Goal: Task Accomplishment & Management: Manage account settings

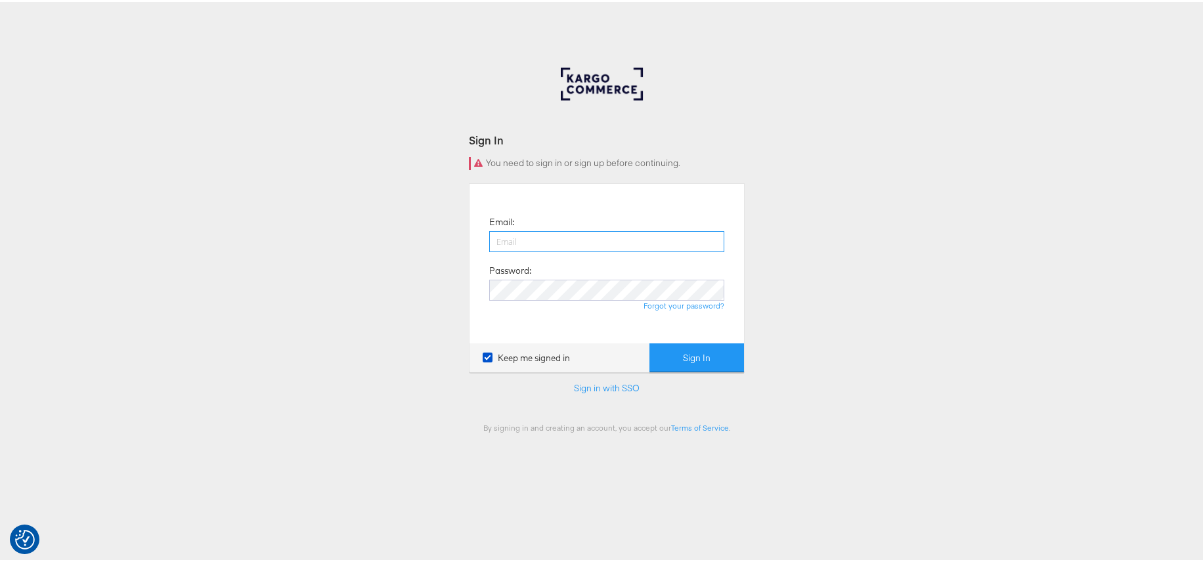
type input "aaron.pinto@kargo.com"
click at [695, 353] on button "Sign In" at bounding box center [697, 356] width 95 height 30
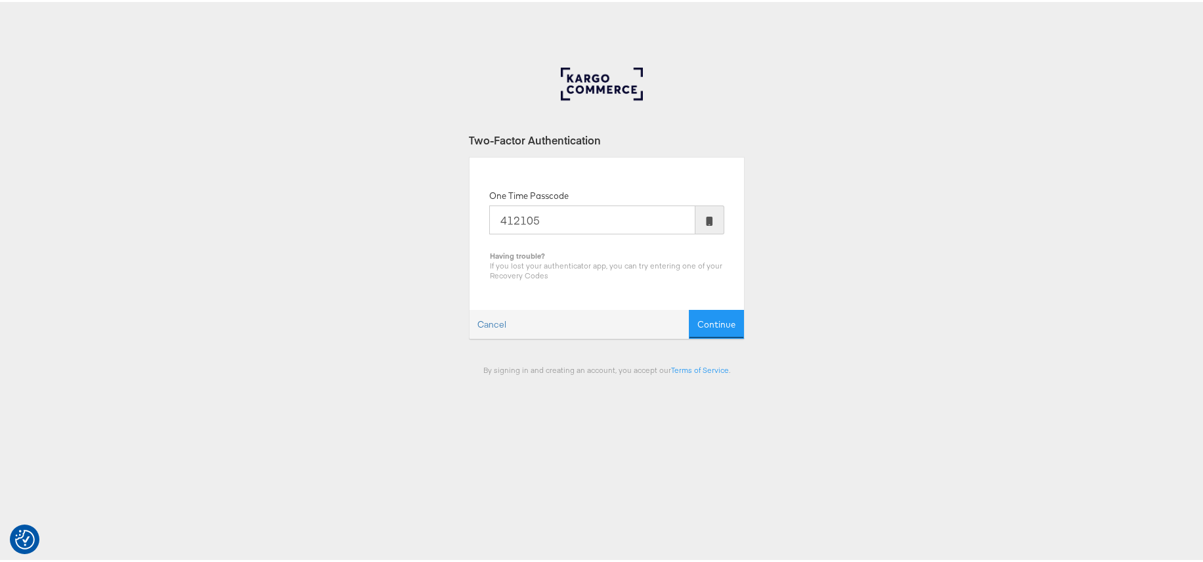
type input "412105"
click at [689, 308] on button "Continue" at bounding box center [716, 323] width 55 height 30
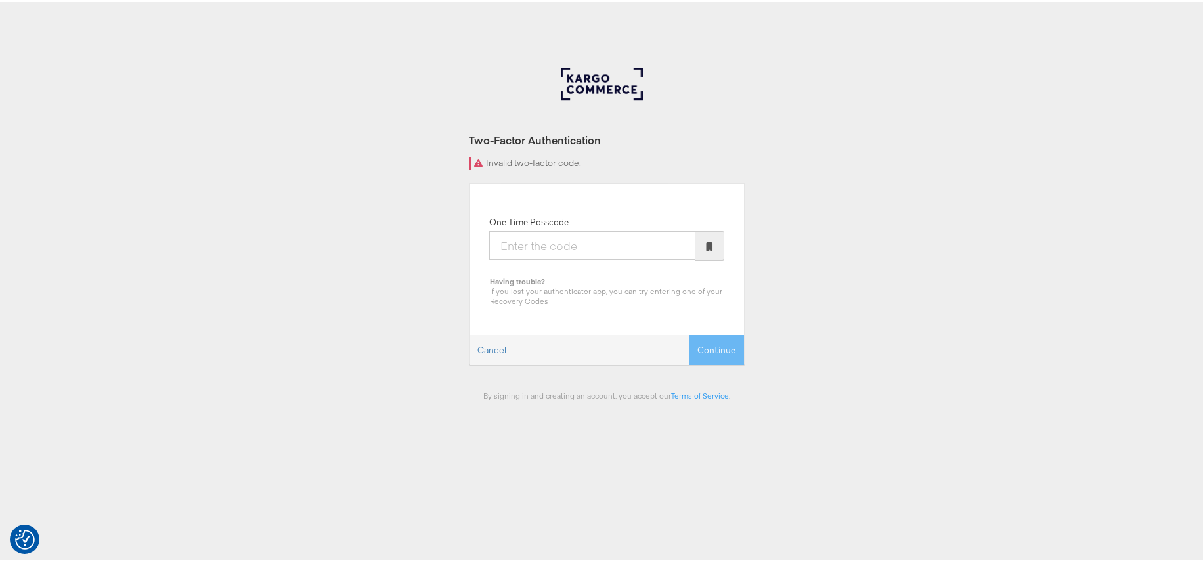
click at [583, 246] on input "One Time Passcode" at bounding box center [592, 243] width 206 height 29
type input "562101"
click at [689, 334] on button "Continue" at bounding box center [716, 349] width 55 height 30
click at [565, 250] on input "One Time Passcode" at bounding box center [592, 243] width 206 height 29
drag, startPoint x: 276, startPoint y: 322, endPoint x: 274, endPoint y: 294, distance: 28.4
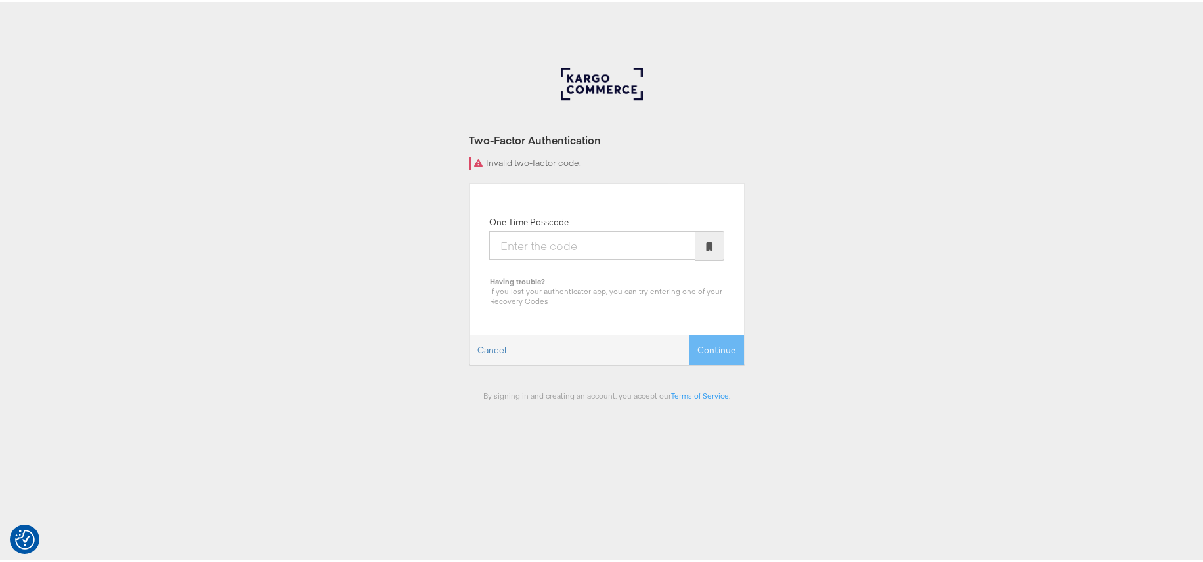
click at [276, 322] on div "Two-Factor Authentication Invalid two-factor code. One Time Passcode Having tro…" at bounding box center [606, 394] width 1213 height 657
